Goal: Check status: Check status

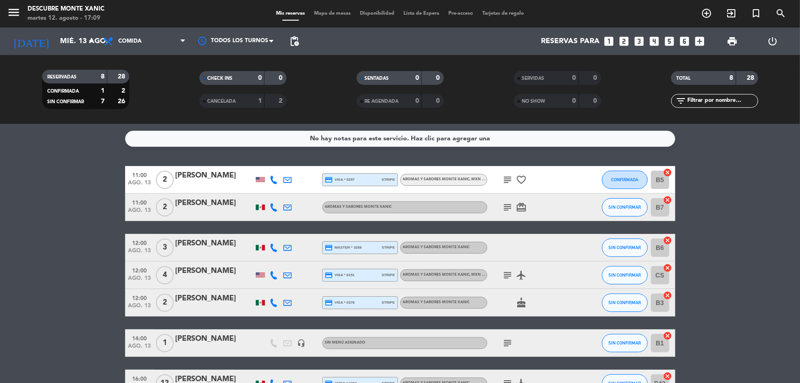
click at [26, 281] on bookings-row "11:00 ago. 13 2 [PERSON_NAME] credit_card visa * 5297 stripe Aromas y Sabores M…" at bounding box center [400, 295] width 800 height 259
click at [511, 184] on icon "subject" at bounding box center [508, 179] width 11 height 11
click at [504, 207] on icon "subject" at bounding box center [508, 207] width 11 height 11
click at [509, 272] on icon "subject" at bounding box center [508, 275] width 11 height 11
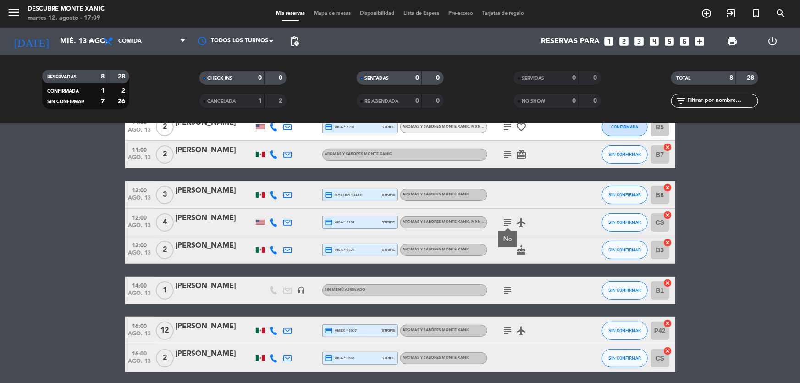
scroll to position [83, 0]
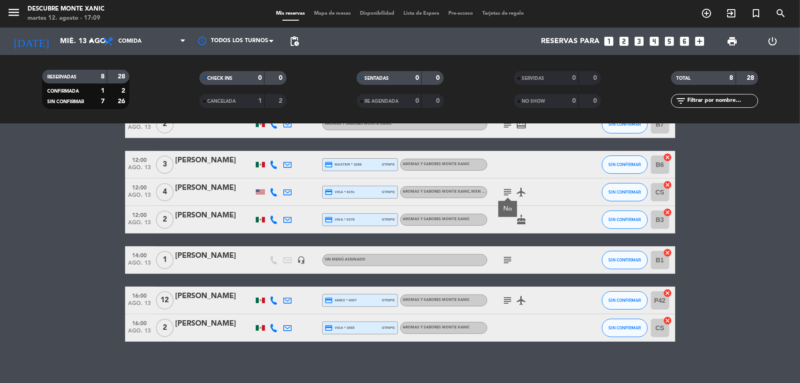
click at [512, 259] on icon "subject" at bounding box center [508, 259] width 11 height 11
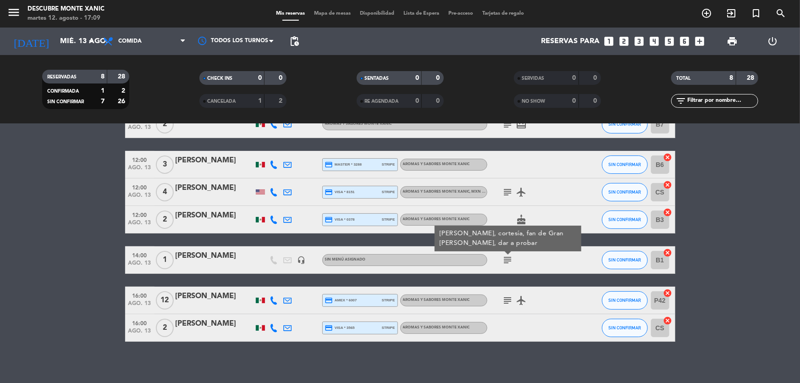
click at [507, 300] on icon "subject" at bounding box center [508, 300] width 11 height 11
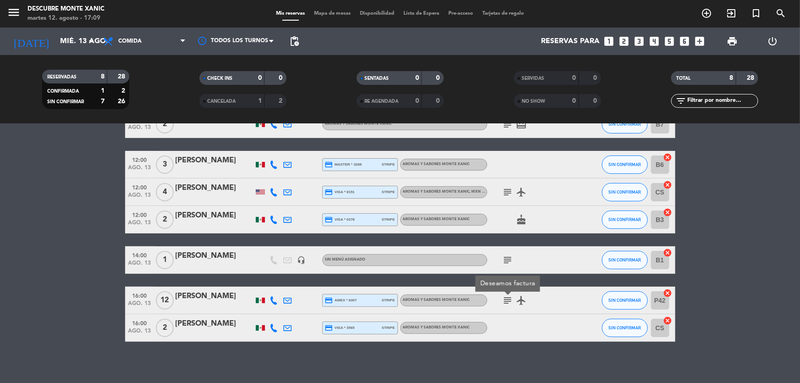
drag, startPoint x: 69, startPoint y: 263, endPoint x: 101, endPoint y: 91, distance: 175.4
click at [69, 261] on bookings-row "11:00 ago. 13 2 [PERSON_NAME] credit_card visa * 5297 stripe Aromas y Sabores M…" at bounding box center [400, 212] width 800 height 259
click at [83, 45] on input "mié. 13 ago." at bounding box center [103, 42] width 97 height 18
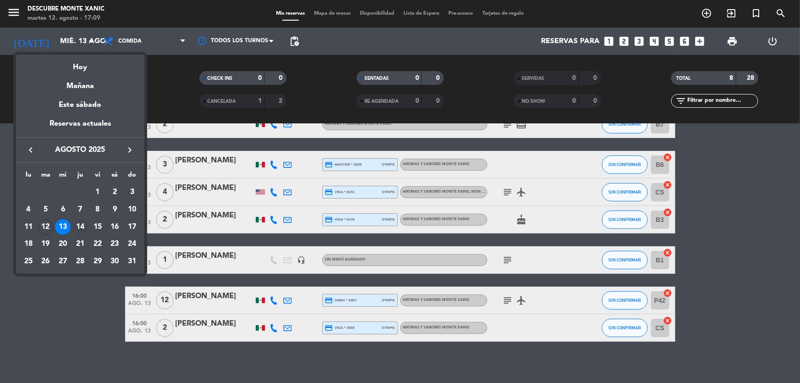
click at [82, 221] on div "14" at bounding box center [80, 227] width 16 height 16
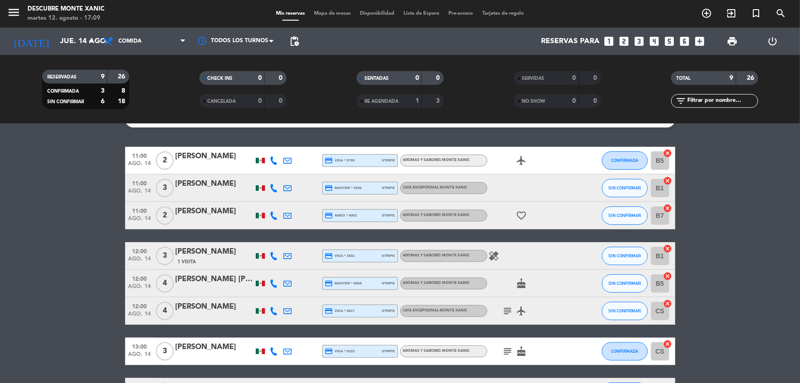
scroll to position [0, 0]
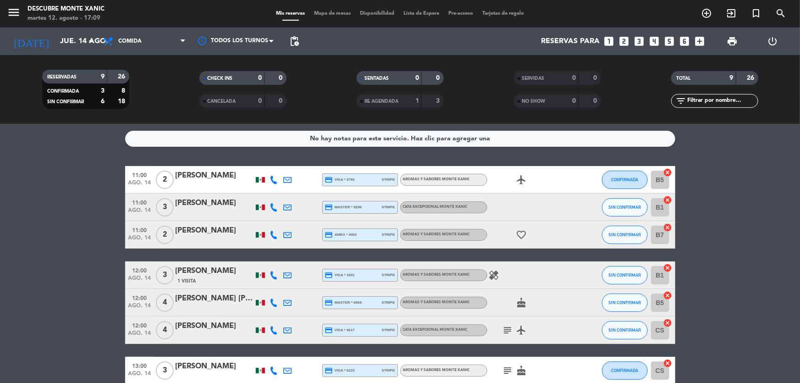
click at [508, 331] on icon "subject" at bounding box center [508, 330] width 11 height 11
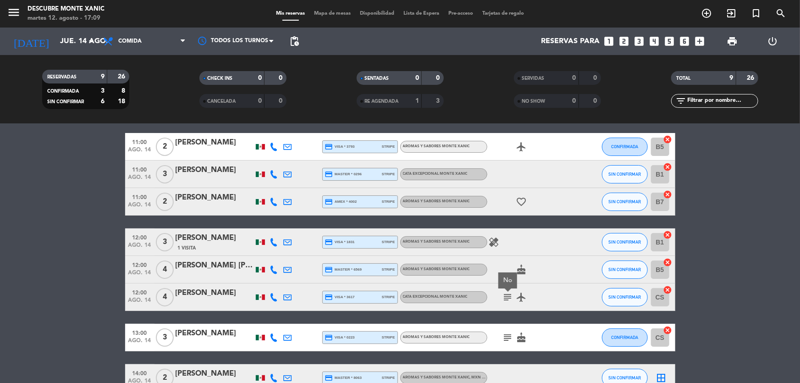
scroll to position [83, 0]
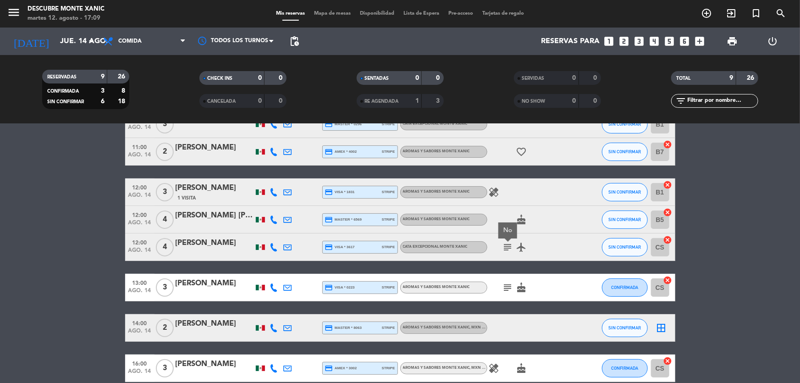
click at [507, 282] on icon "subject" at bounding box center [508, 287] width 11 height 11
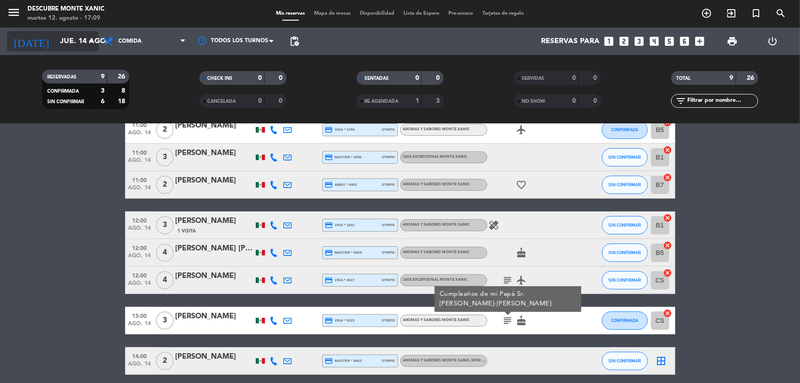
scroll to position [0, 0]
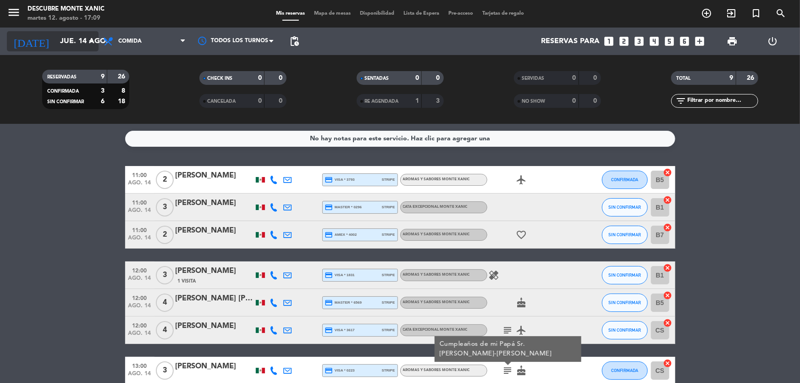
click at [80, 44] on input "jue. 14 ago." at bounding box center [103, 42] width 97 height 18
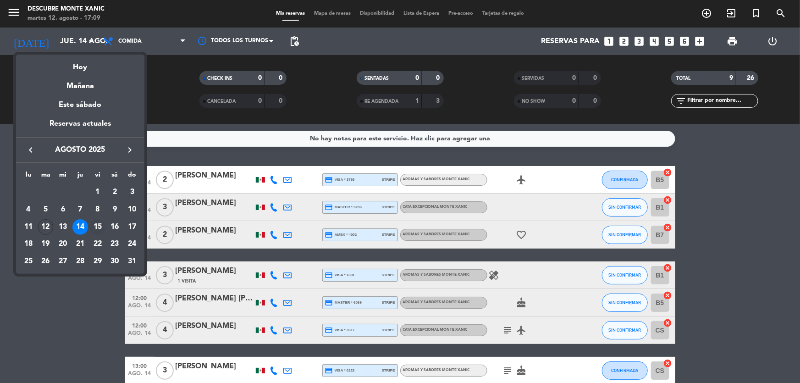
click at [97, 227] on div "15" at bounding box center [98, 227] width 16 height 16
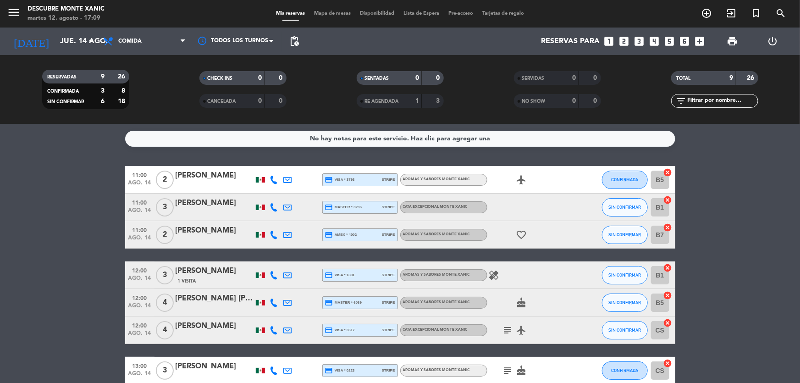
type input "vie. 15 ago."
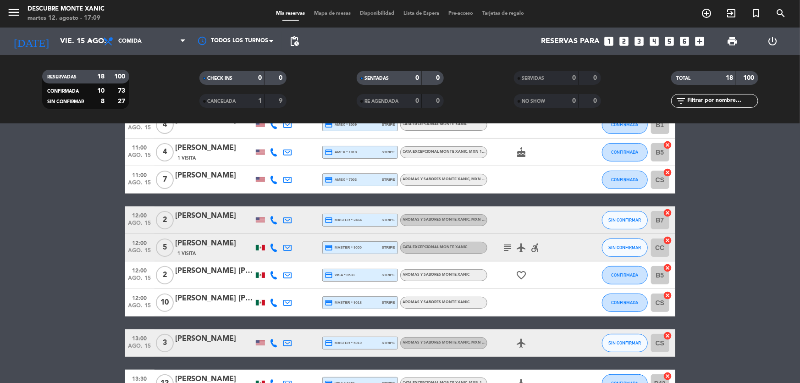
scroll to position [83, 0]
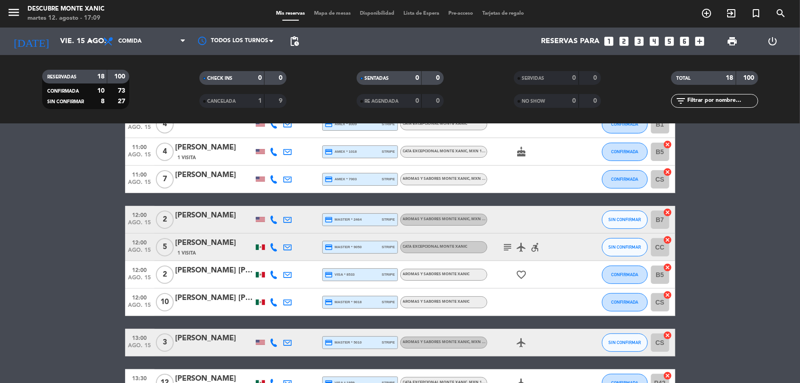
click at [506, 245] on icon "subject" at bounding box center [508, 247] width 11 height 11
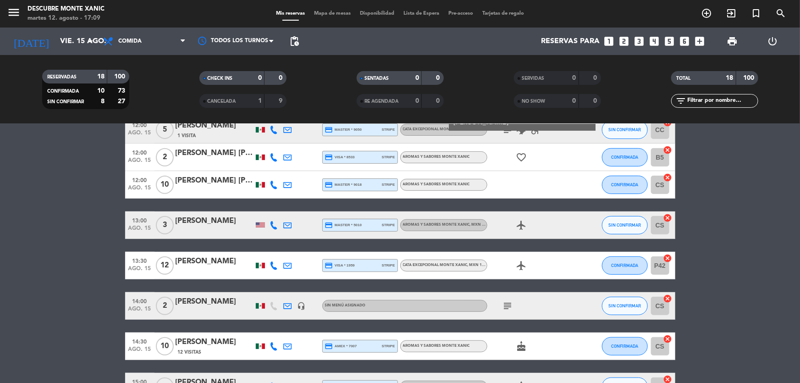
scroll to position [208, 0]
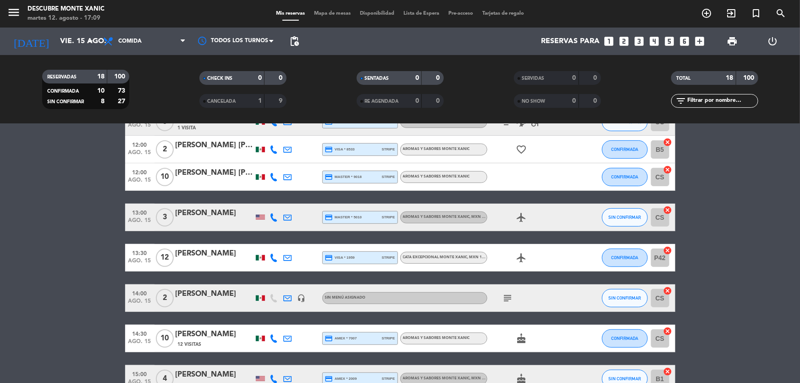
click at [507, 301] on icon "subject" at bounding box center [508, 298] width 11 height 11
click at [0, 282] on bookings-row "11:00 ago. 15 10 [PERSON_NAME] Belmonnte credit_card master * 1975 stripe Por l…" at bounding box center [400, 250] width 800 height 585
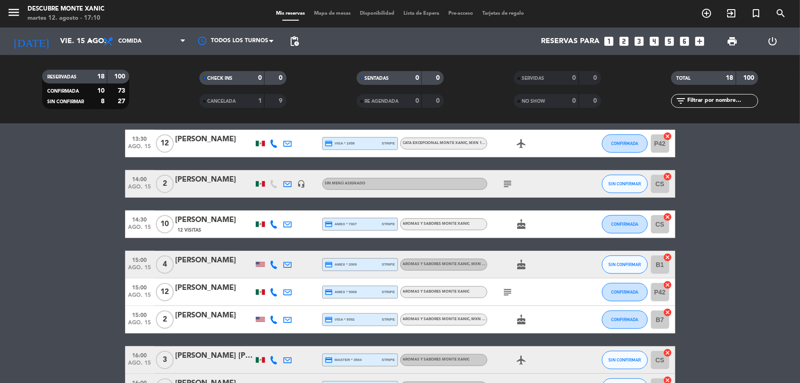
scroll to position [333, 0]
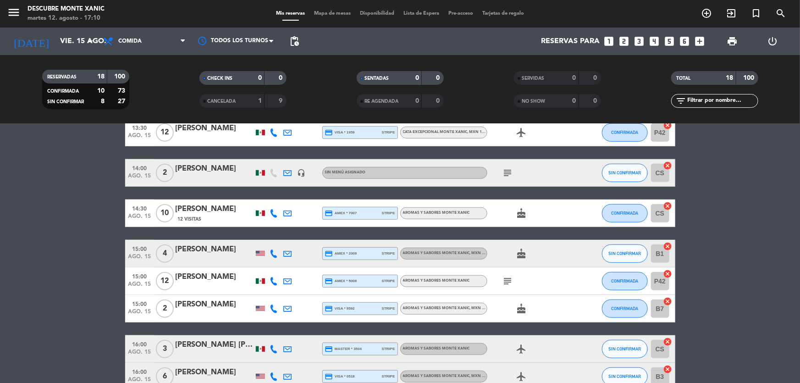
click at [511, 280] on icon "subject" at bounding box center [508, 281] width 11 height 11
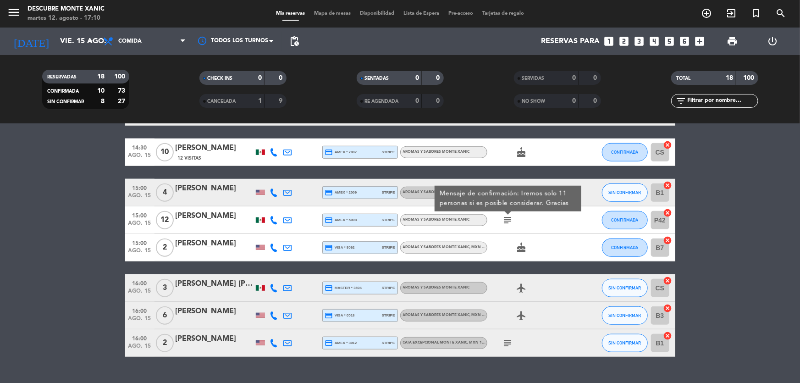
scroll to position [414, 0]
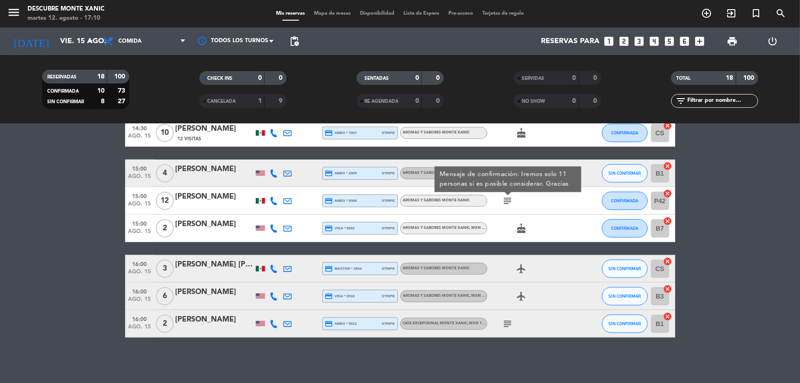
click at [511, 328] on icon "subject" at bounding box center [508, 323] width 11 height 11
